Goal: Information Seeking & Learning: Understand process/instructions

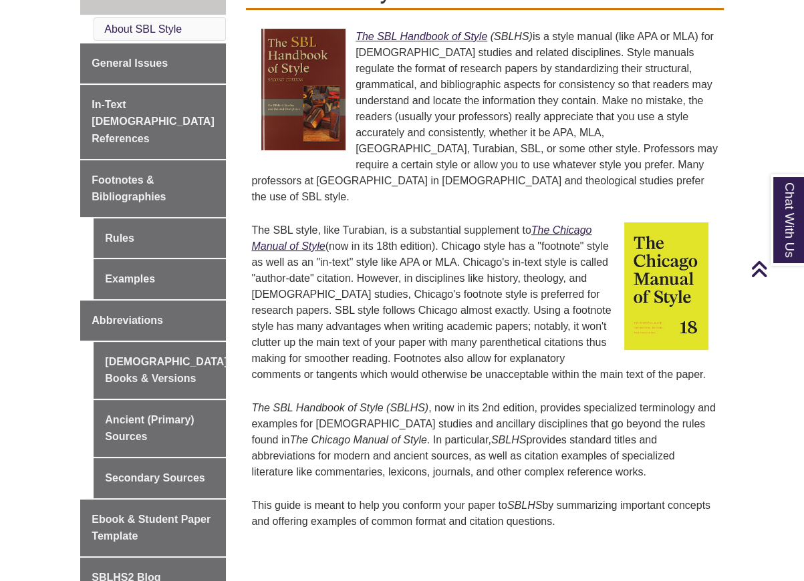
scroll to position [468, 0]
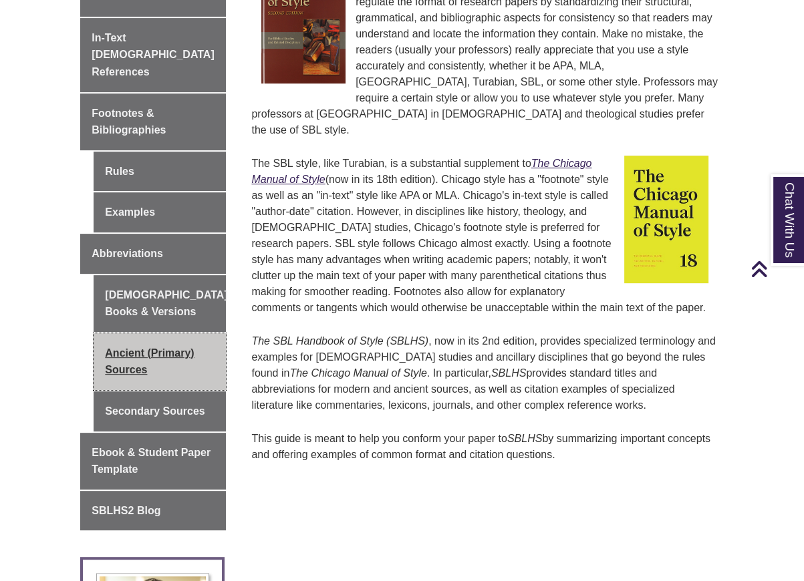
click at [120, 333] on link "Ancient (Primary) Sources" at bounding box center [160, 361] width 132 height 57
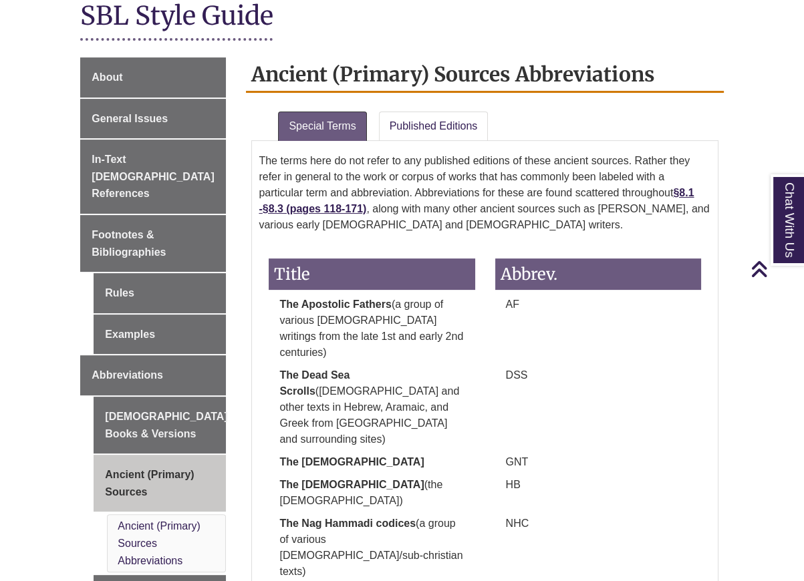
scroll to position [401, 0]
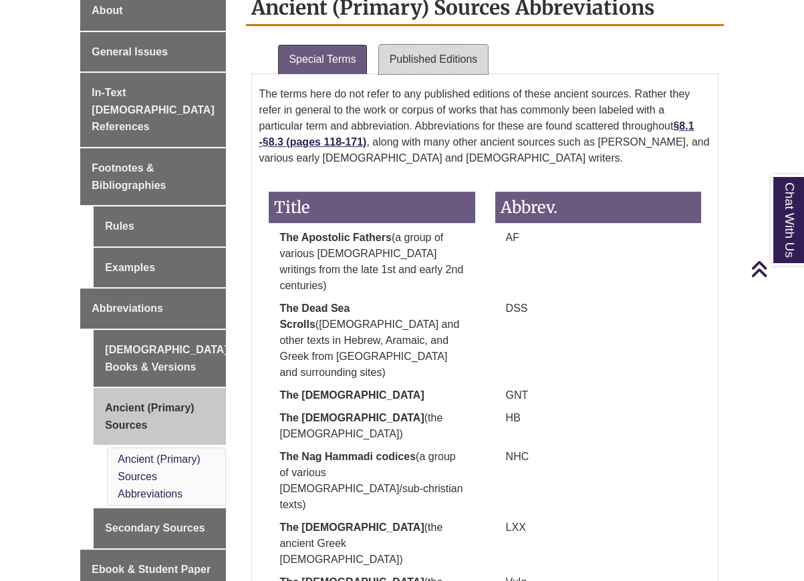
click at [426, 45] on link "Published Editions" at bounding box center [434, 59] width 110 height 29
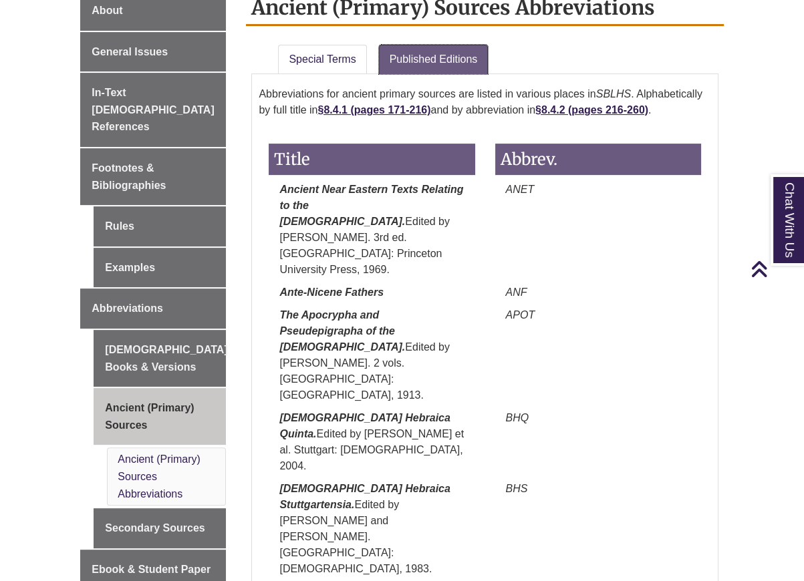
scroll to position [267, 0]
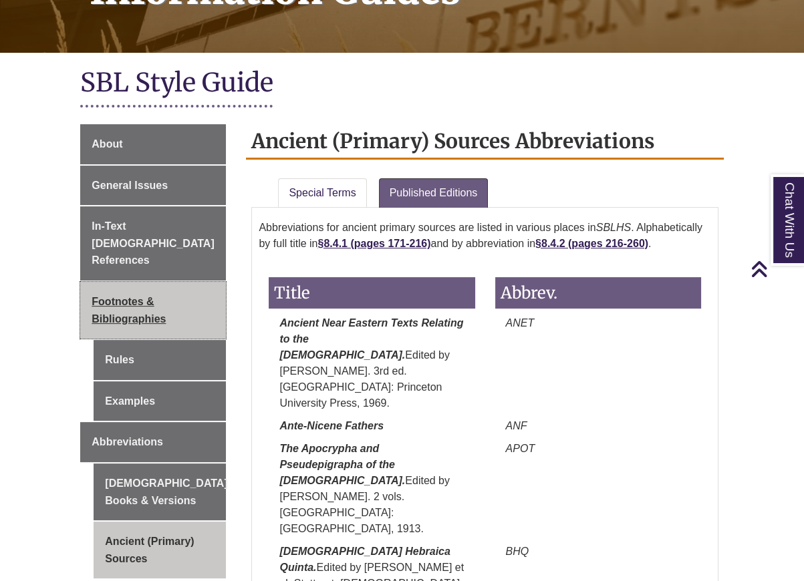
click at [119, 296] on span "Footnotes & Bibliographies" at bounding box center [129, 310] width 74 height 29
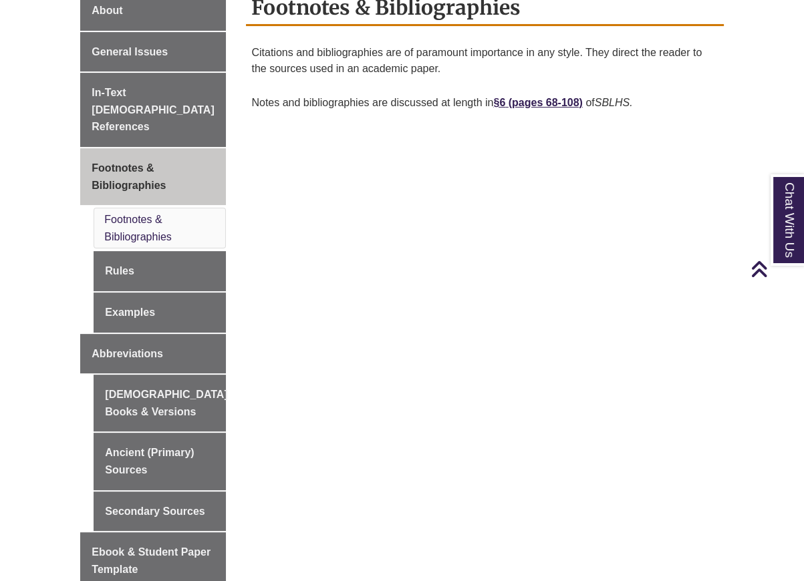
scroll to position [535, 0]
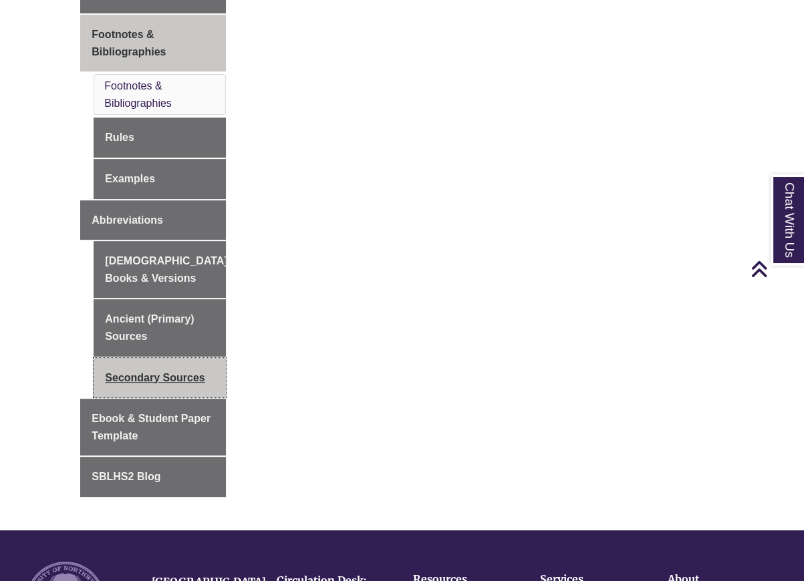
click at [140, 358] on link "Secondary Sources" at bounding box center [160, 378] width 132 height 40
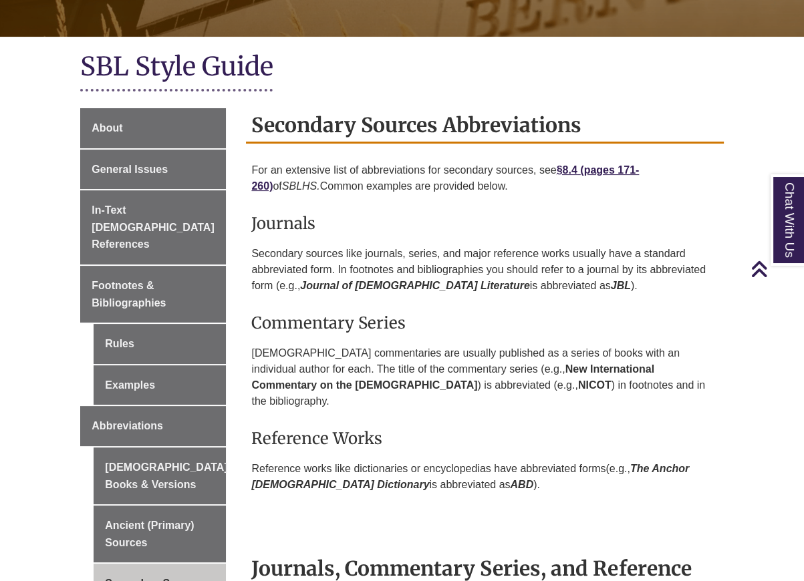
scroll to position [200, 0]
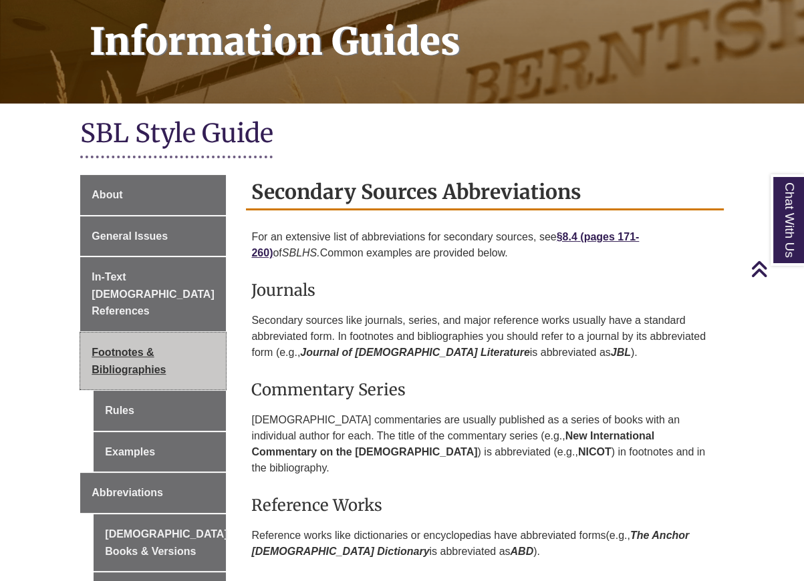
click at [138, 343] on link "Footnotes & Bibliographies" at bounding box center [153, 361] width 146 height 57
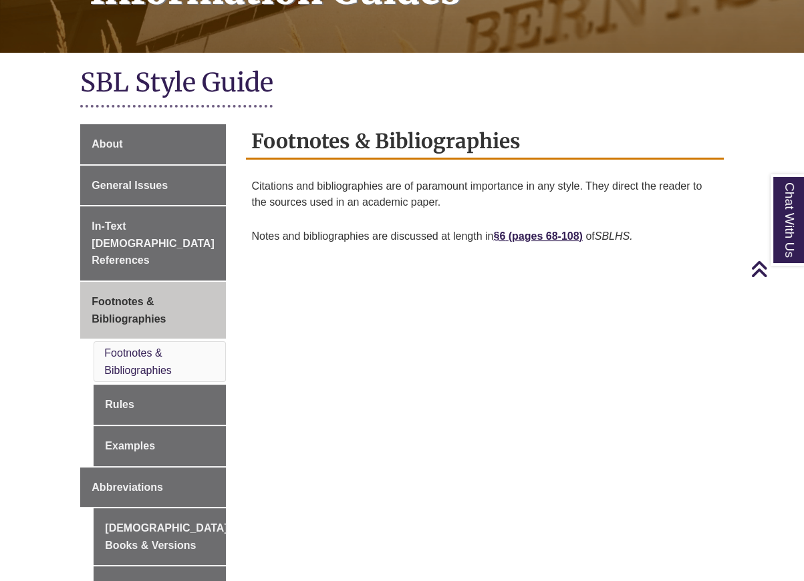
scroll to position [401, 0]
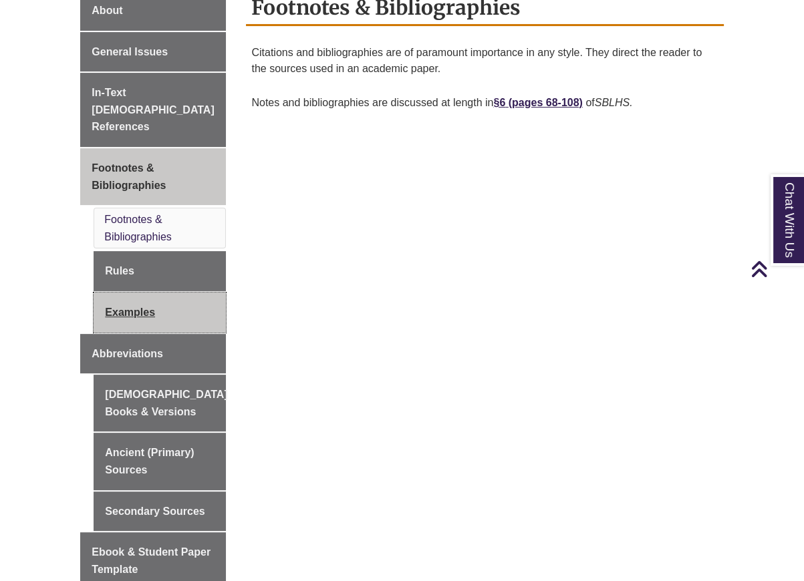
click at [165, 293] on link "Examples" at bounding box center [160, 313] width 132 height 40
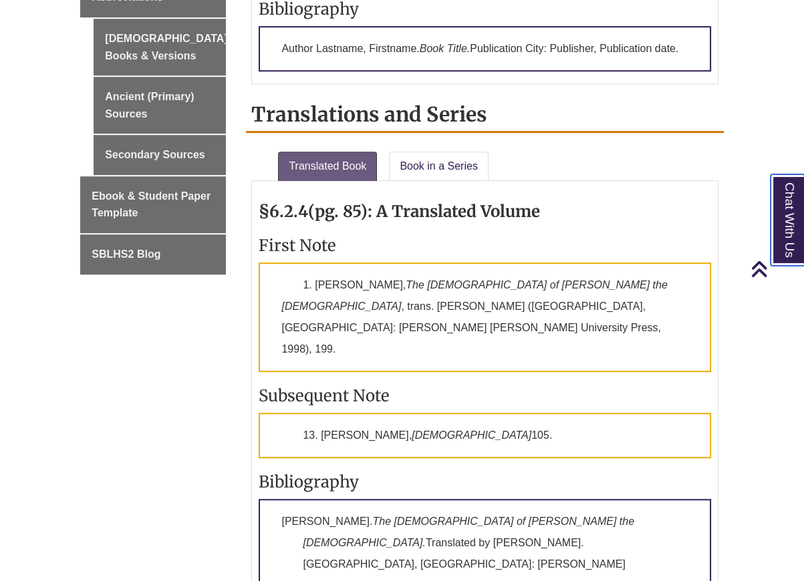
scroll to position [1002, 0]
